Goal: Transaction & Acquisition: Purchase product/service

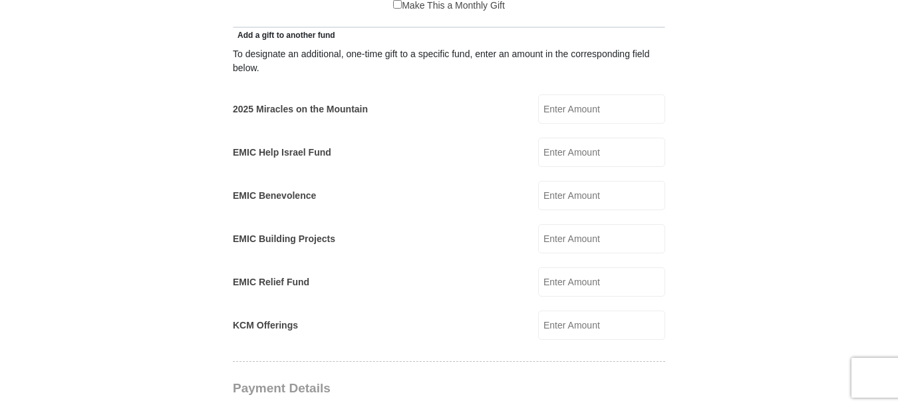
scroll to position [799, 0]
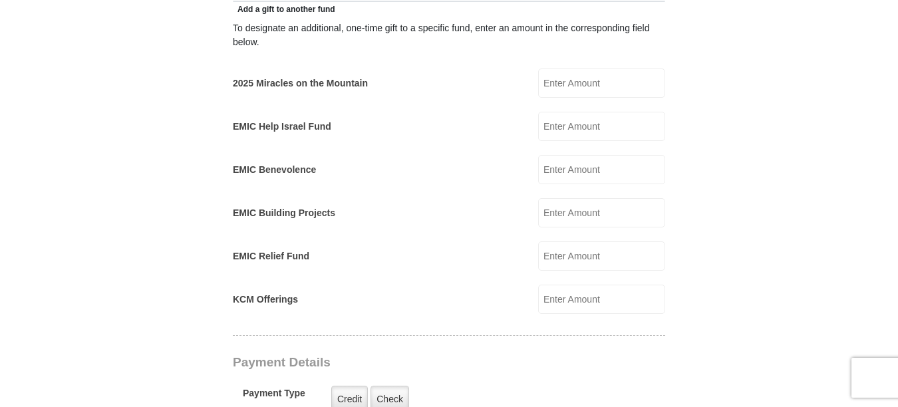
click at [564, 69] on input "2025 Miracles on the Mountain" at bounding box center [601, 83] width 127 height 29
type input "200.00"
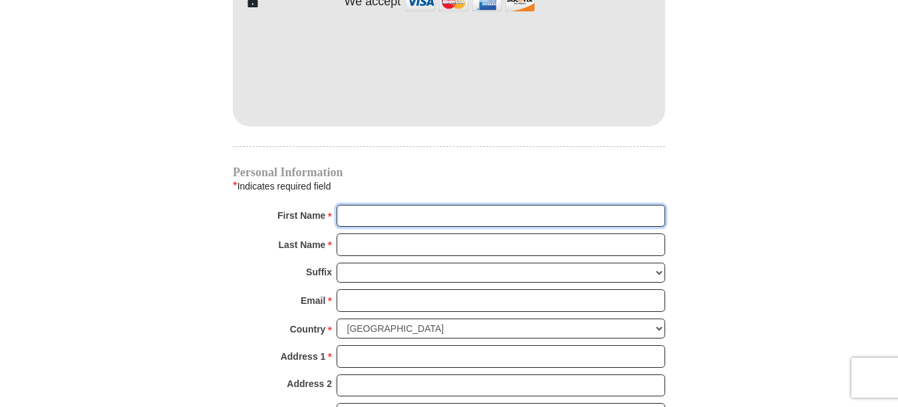
scroll to position [1264, 0]
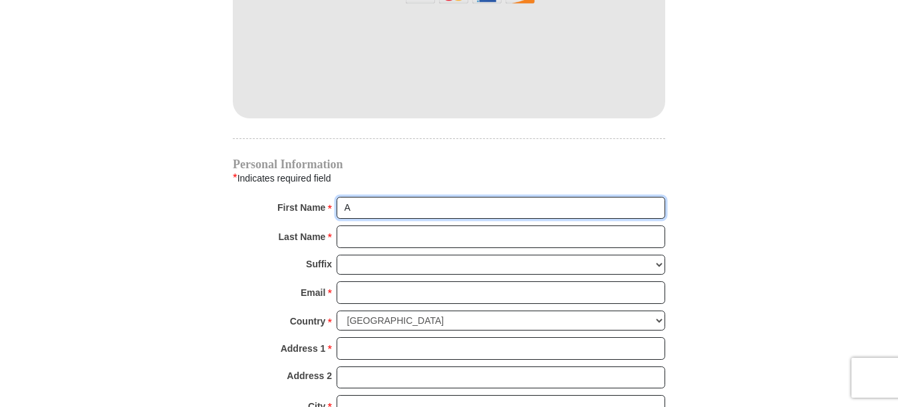
click at [409, 197] on input "A" at bounding box center [501, 208] width 329 height 23
type input "[PERSON_NAME]"
type input "Martini"
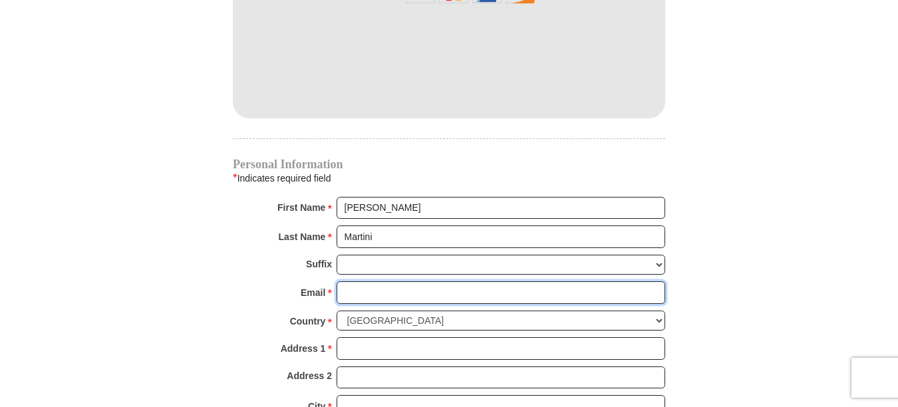
type input "[EMAIL_ADDRESS][DOMAIN_NAME]"
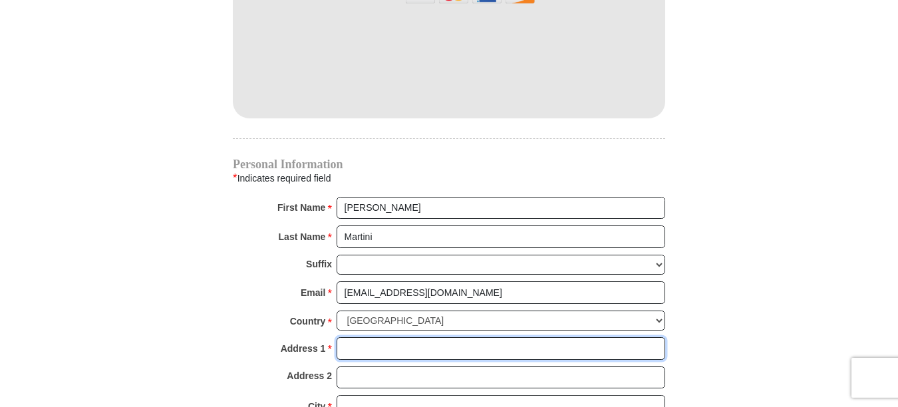
type input "[STREET_ADDRESS]"
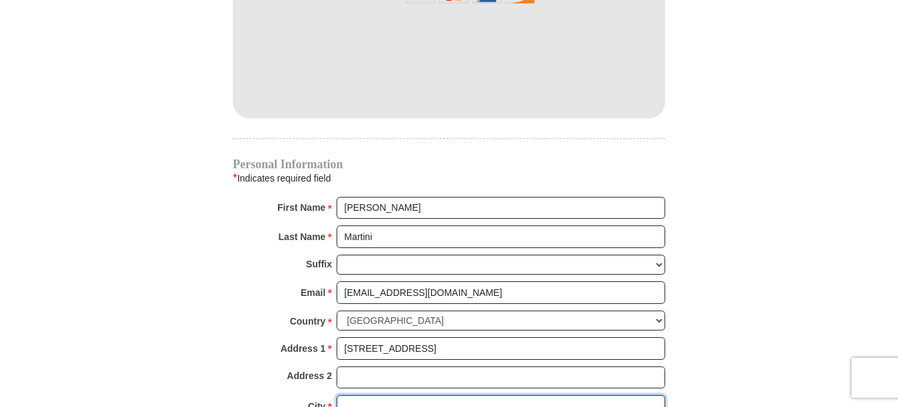
type input "Grapevine"
select select "[GEOGRAPHIC_DATA]"
type input "76051"
type input "8174554896"
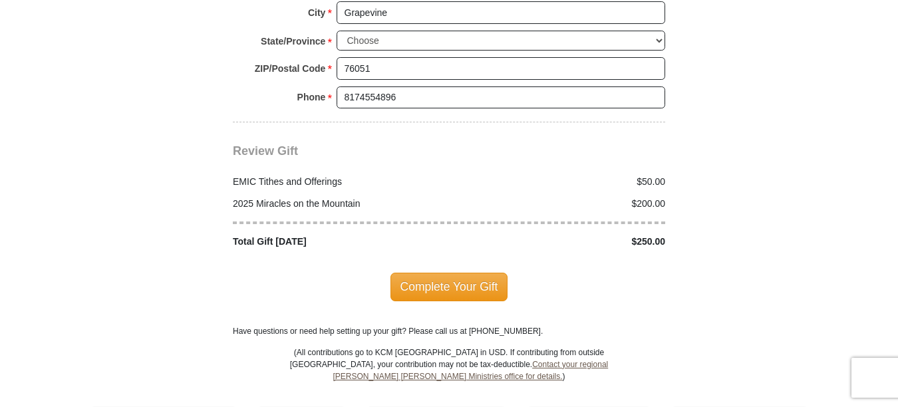
scroll to position [1664, 0]
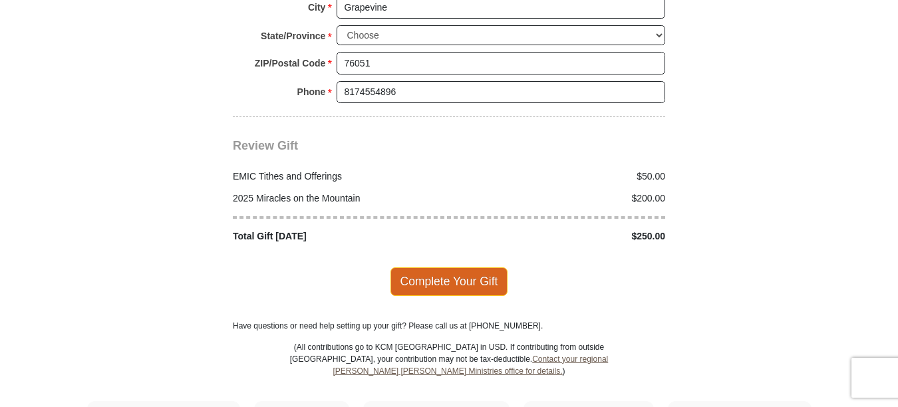
click at [443, 268] on span "Complete Your Gift" at bounding box center [450, 282] width 118 height 28
